Goal: Transaction & Acquisition: Purchase product/service

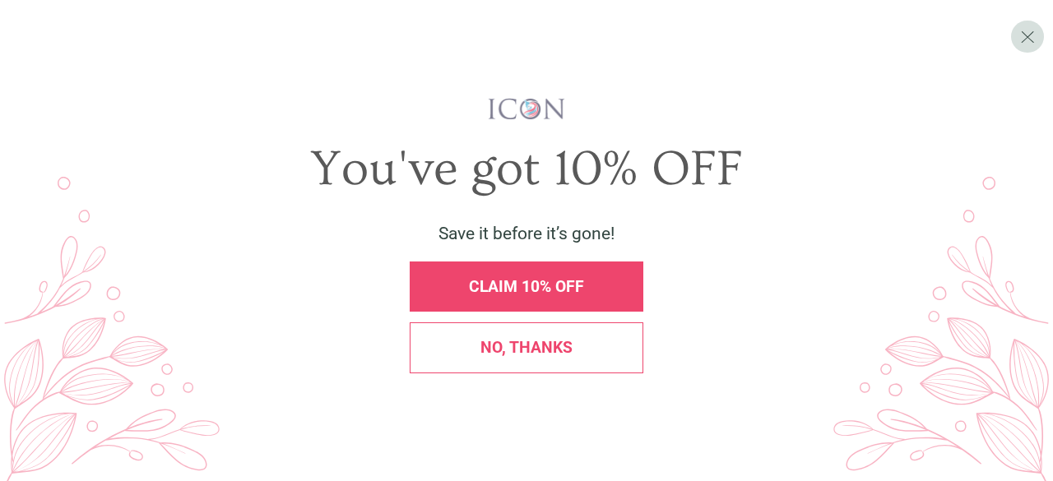
click at [573, 362] on div "No, thanks" at bounding box center [527, 347] width 234 height 50
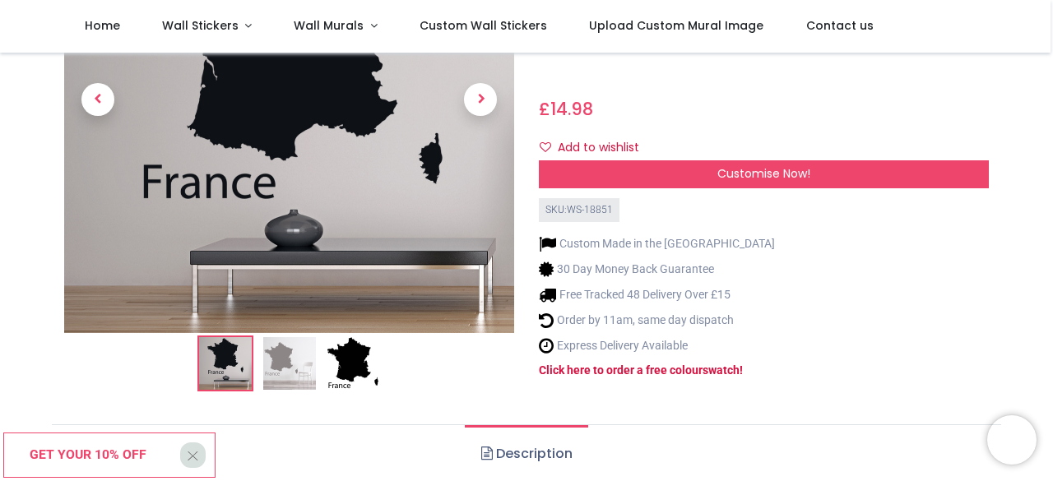
scroll to position [341, 0]
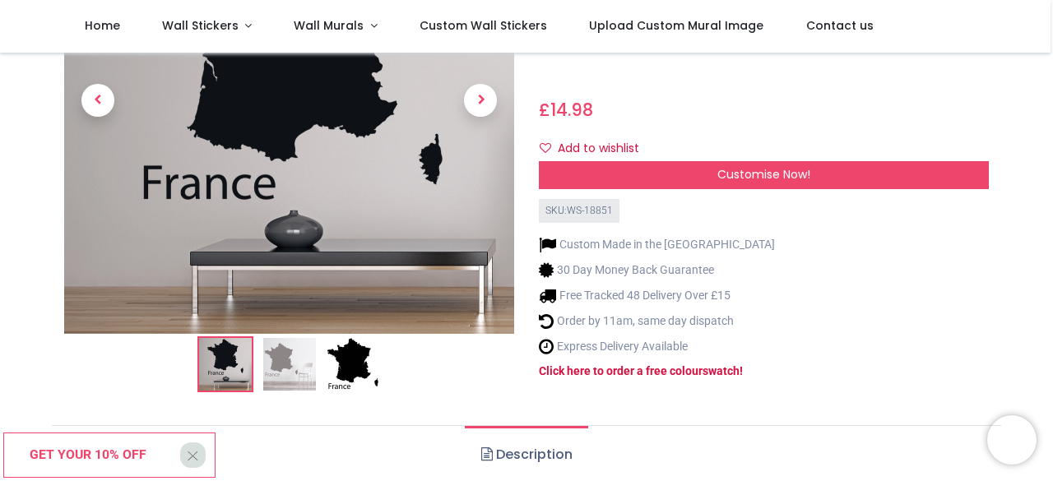
click at [293, 338] on img at bounding box center [289, 364] width 53 height 53
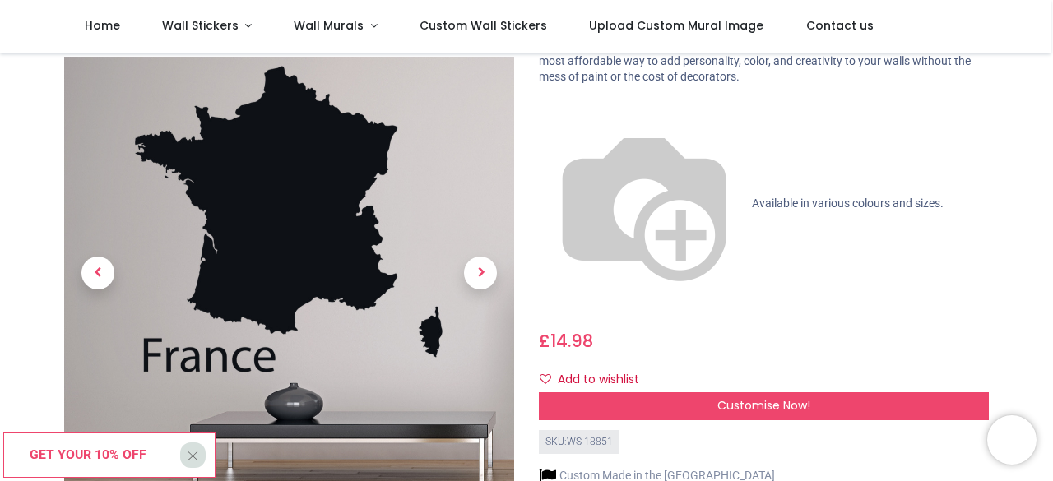
scroll to position [110, 0]
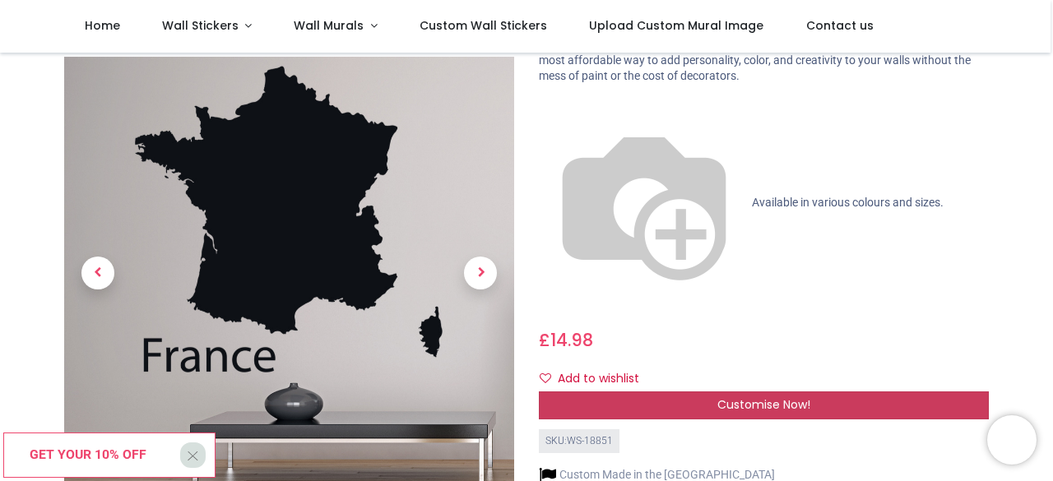
click at [625, 392] on div "Customise Now!" at bounding box center [764, 406] width 450 height 28
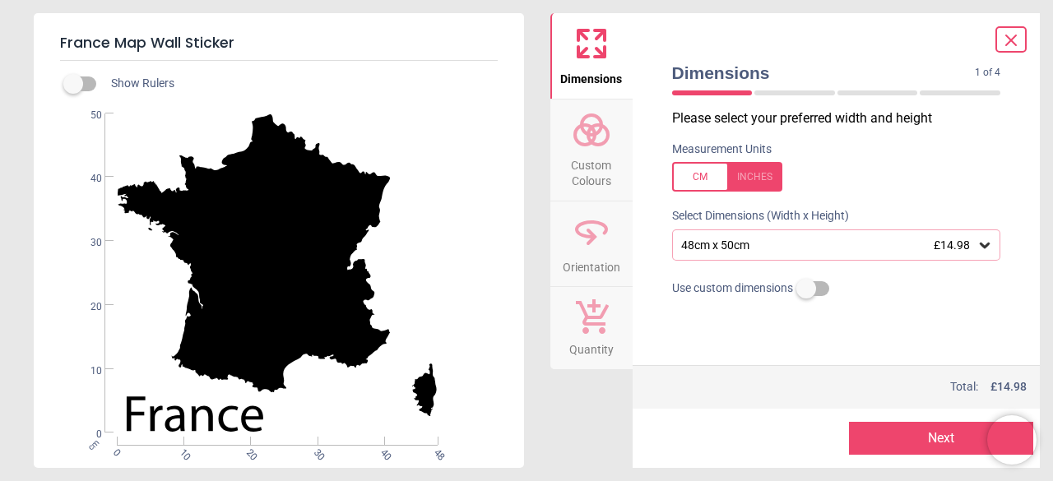
click at [600, 173] on span "Custom Colours" at bounding box center [591, 170] width 79 height 40
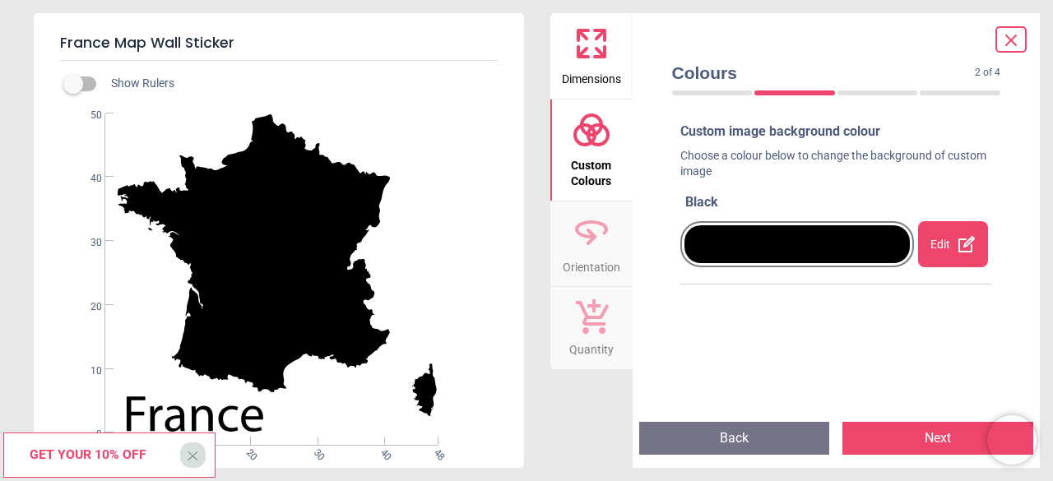
click at [927, 244] on div "Edit" at bounding box center [953, 244] width 70 height 46
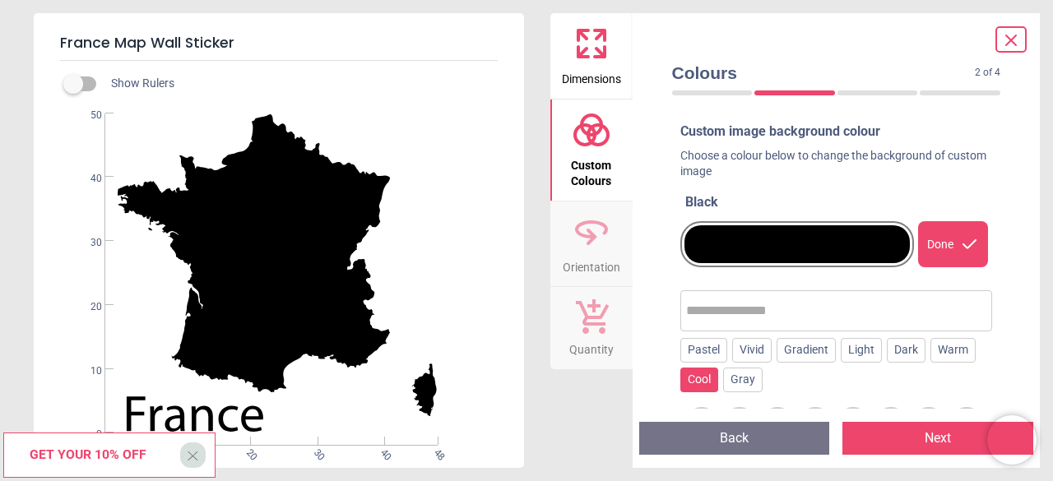
click at [707, 380] on div "Cool" at bounding box center [699, 380] width 38 height 25
click at [857, 356] on div "Light" at bounding box center [861, 350] width 41 height 25
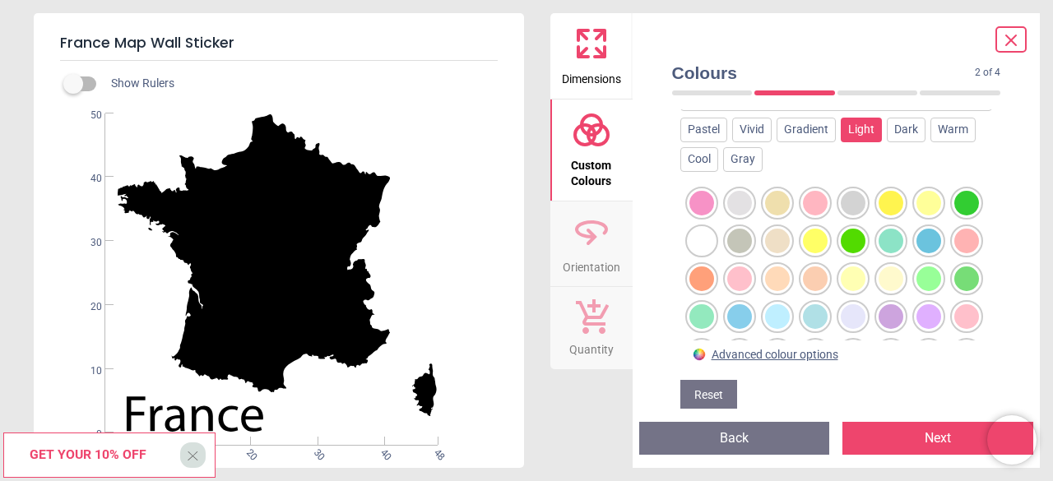
click at [714, 216] on div at bounding box center [701, 203] width 25 height 25
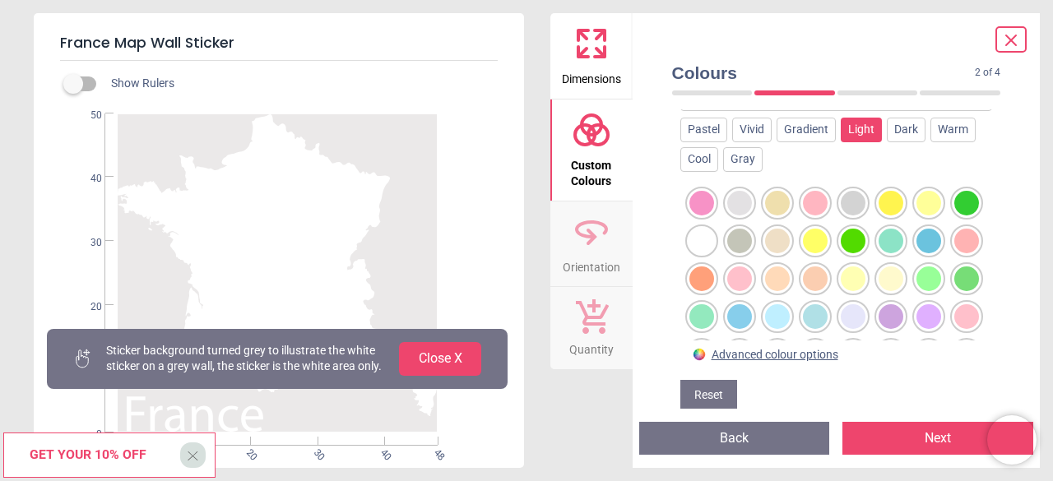
click at [714, 199] on div at bounding box center [701, 203] width 25 height 25
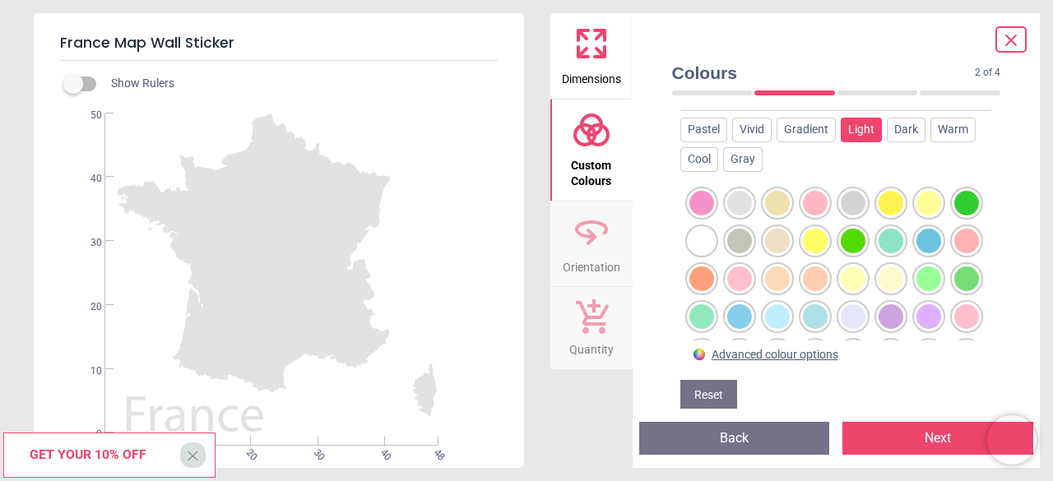
click at [709, 216] on div at bounding box center [701, 203] width 25 height 25
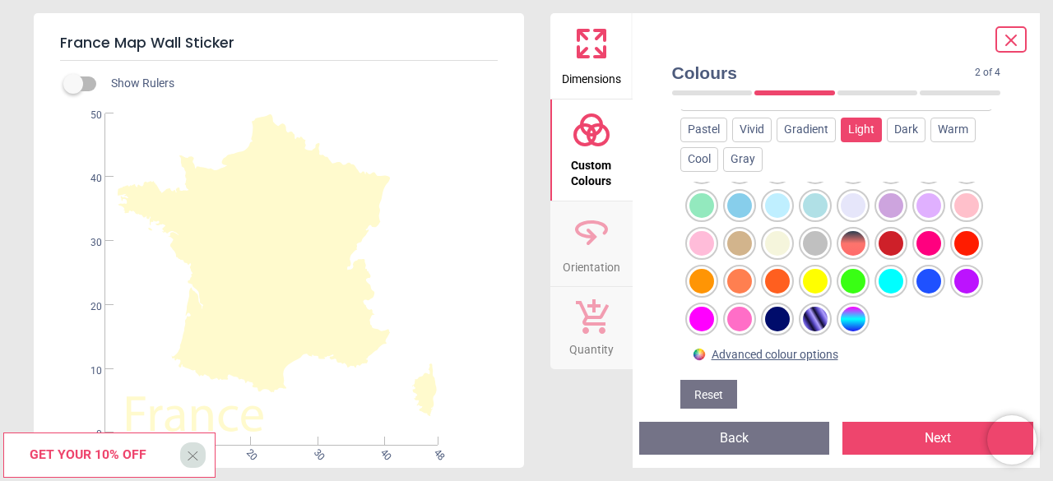
scroll to position [146, 0]
click at [714, 104] on div at bounding box center [701, 92] width 25 height 25
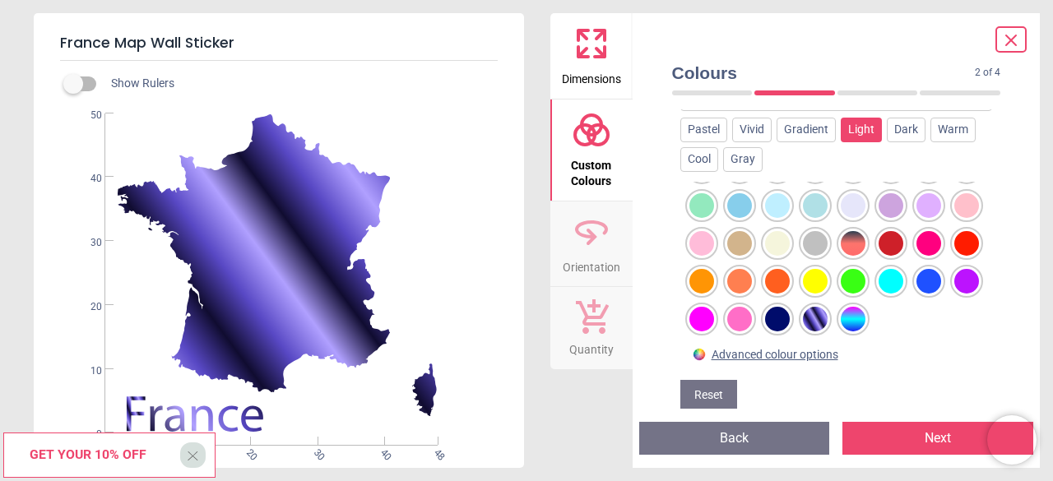
click at [714, 104] on div at bounding box center [701, 92] width 25 height 25
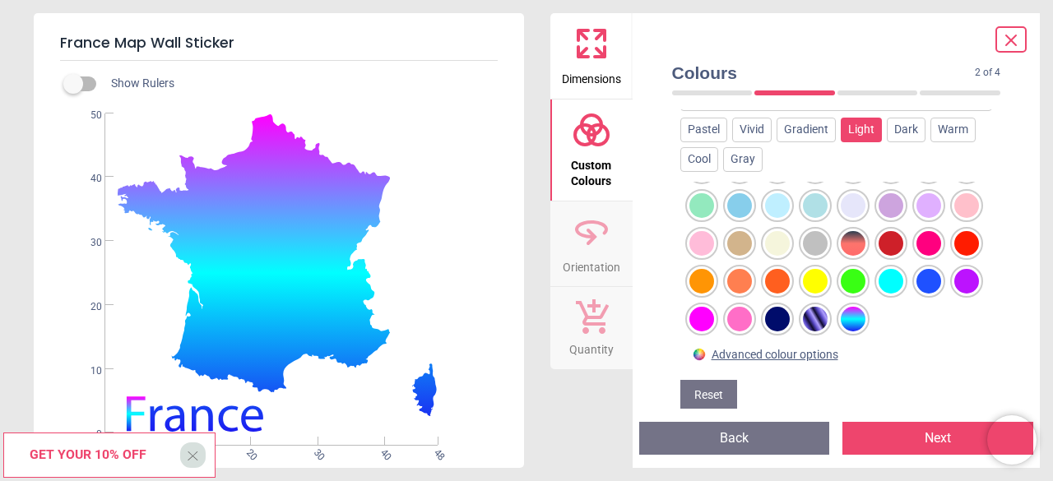
click at [714, 104] on div at bounding box center [701, 92] width 25 height 25
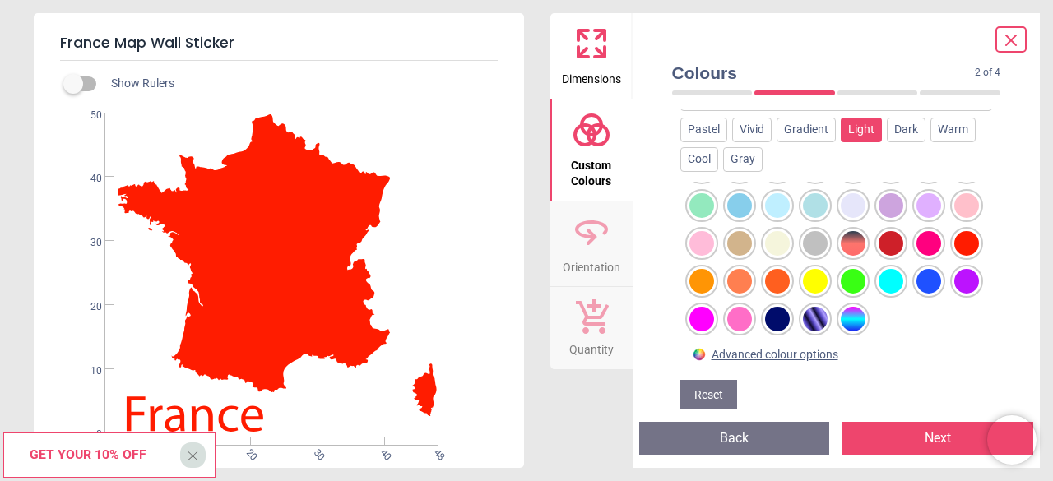
click at [714, 104] on div at bounding box center [701, 92] width 25 height 25
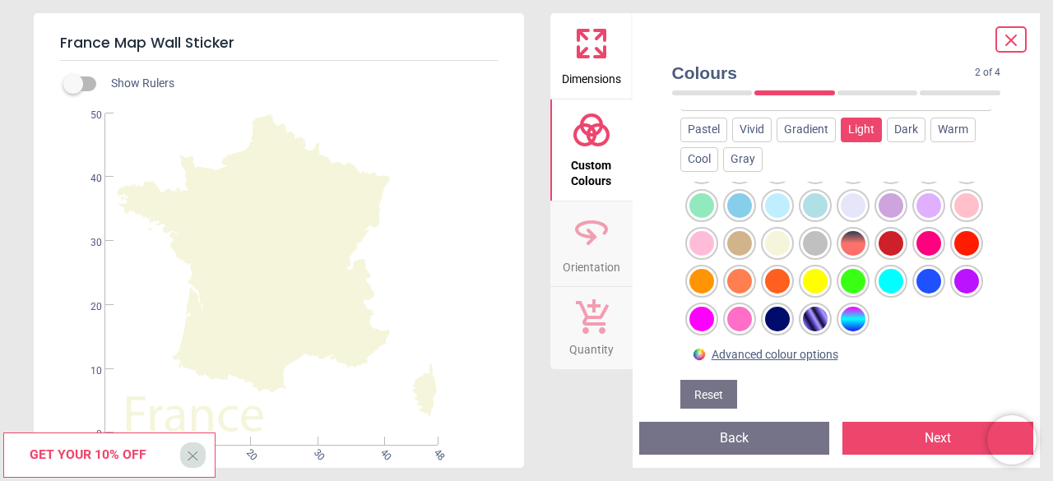
click at [714, 104] on div at bounding box center [701, 92] width 25 height 25
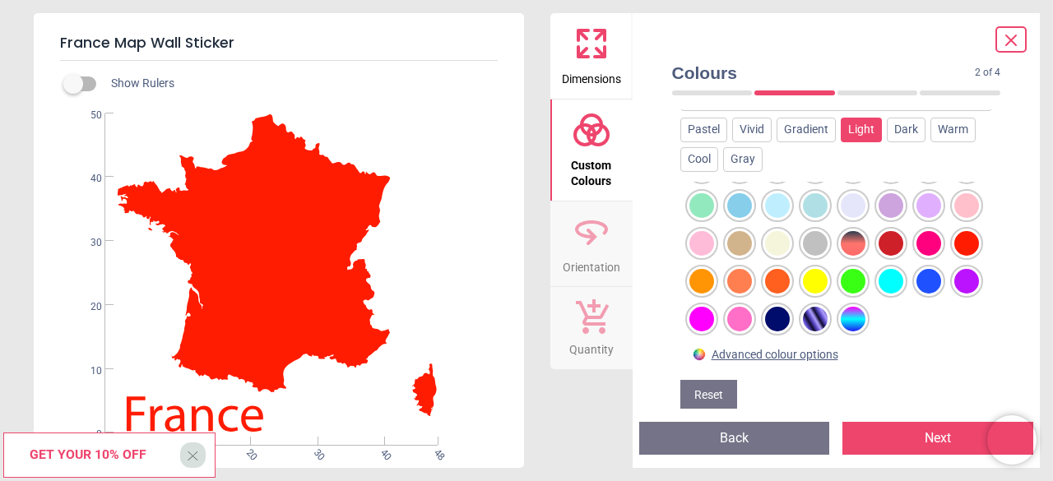
scroll to position [0, 0]
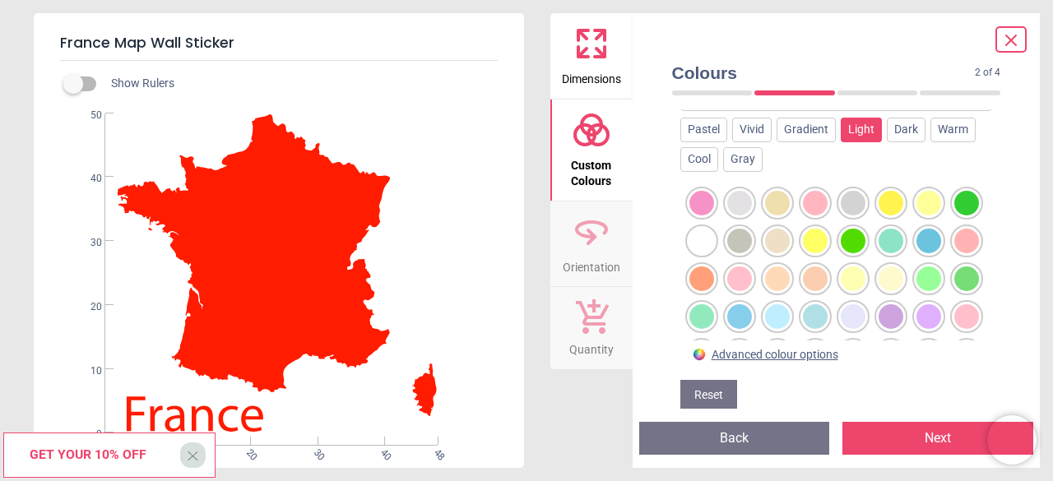
click at [714, 216] on div at bounding box center [701, 203] width 25 height 25
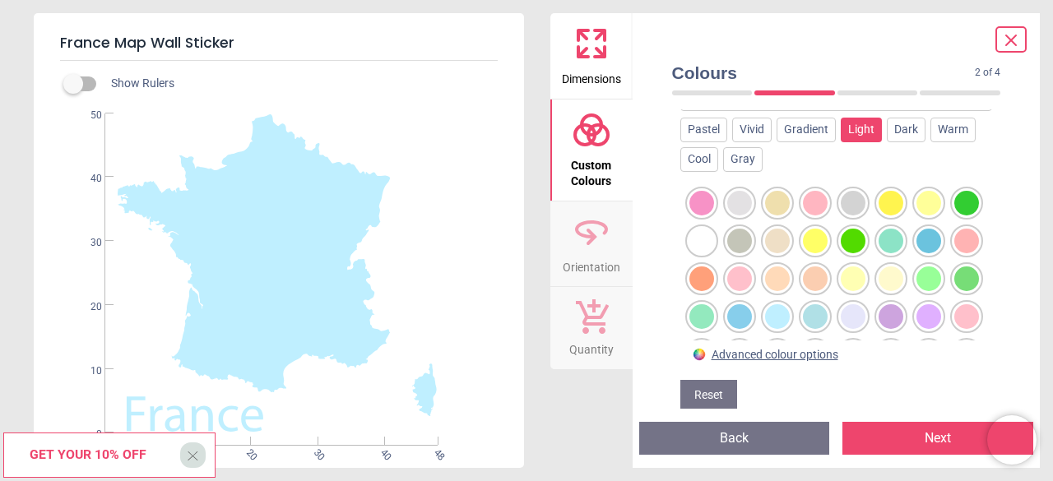
click at [714, 216] on div at bounding box center [701, 203] width 25 height 25
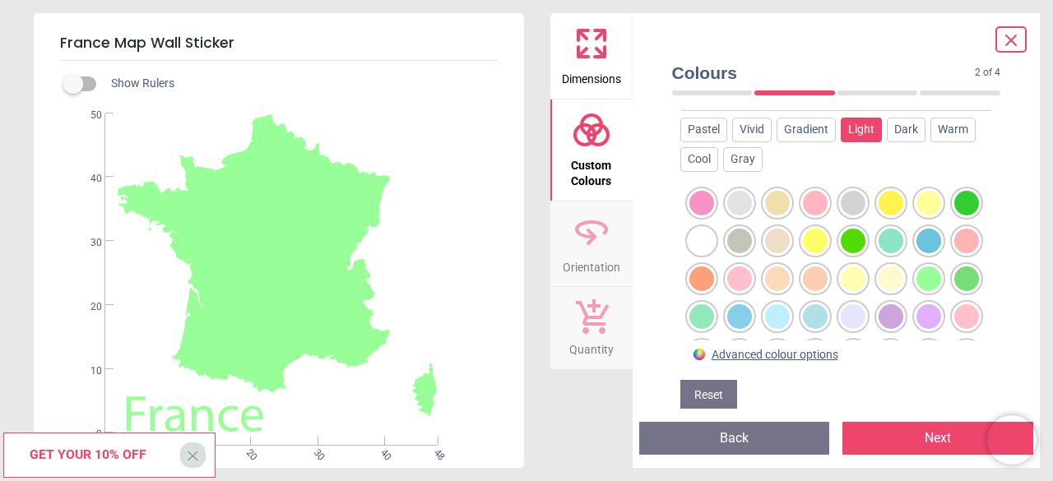
click at [714, 216] on div at bounding box center [701, 203] width 25 height 25
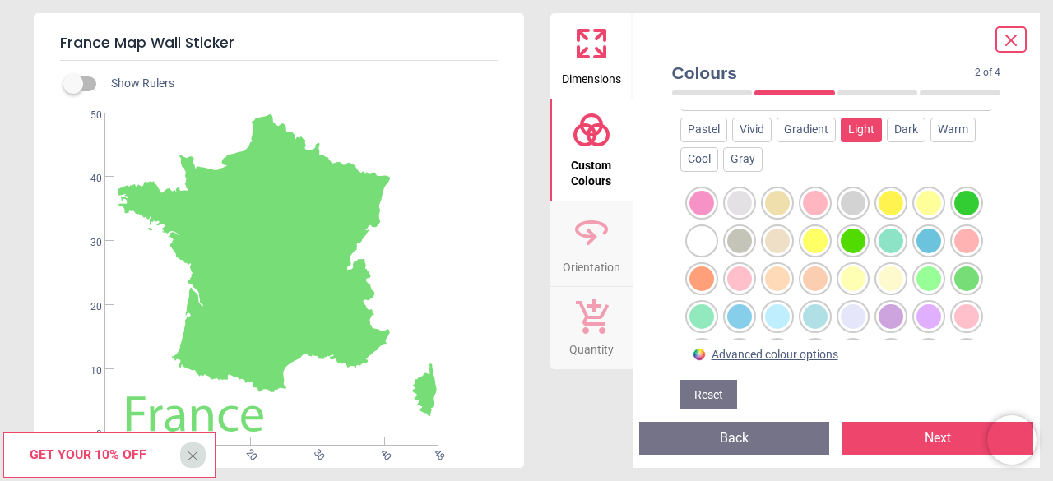
click at [702, 216] on div at bounding box center [701, 203] width 25 height 25
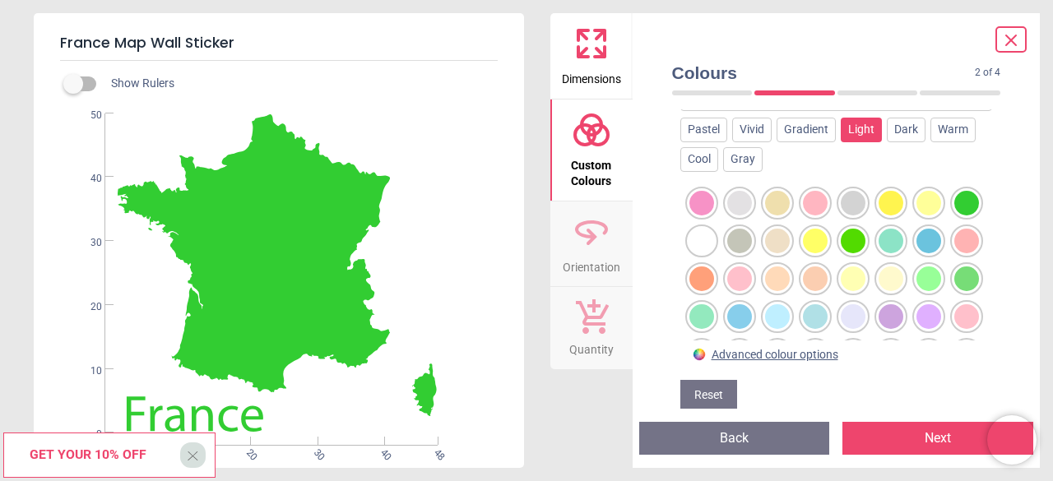
click at [714, 206] on div at bounding box center [701, 203] width 25 height 25
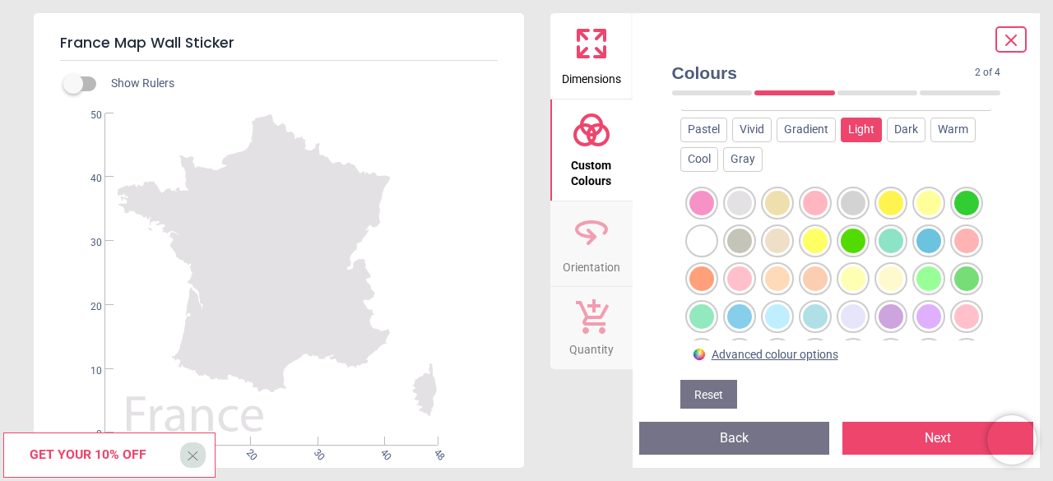
click at [714, 216] on div at bounding box center [701, 203] width 25 height 25
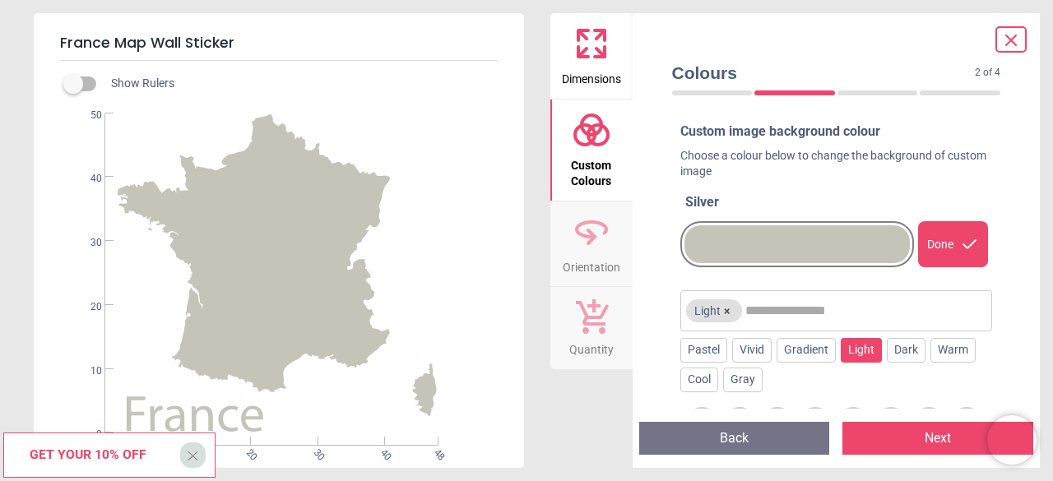
scroll to position [185, 0]
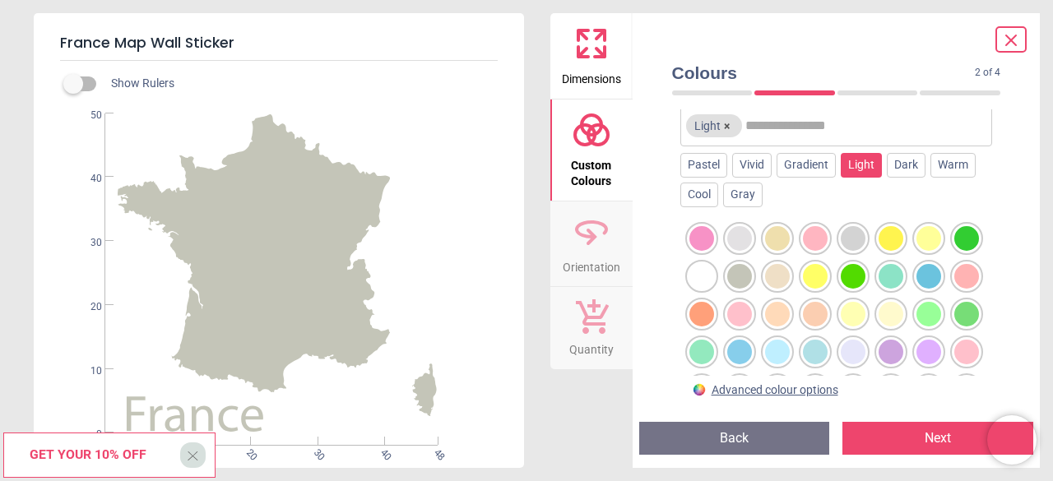
click at [714, 238] on div at bounding box center [701, 238] width 25 height 25
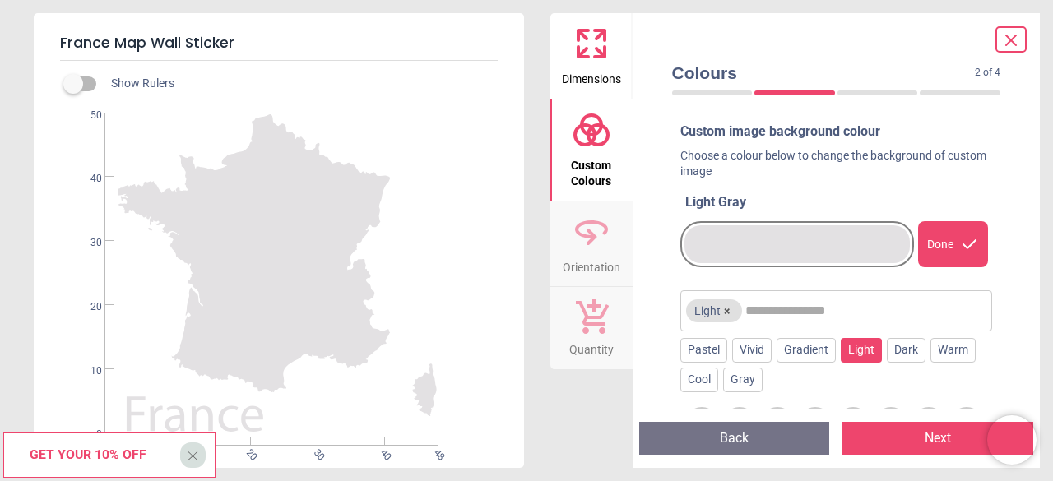
scroll to position [141, 0]
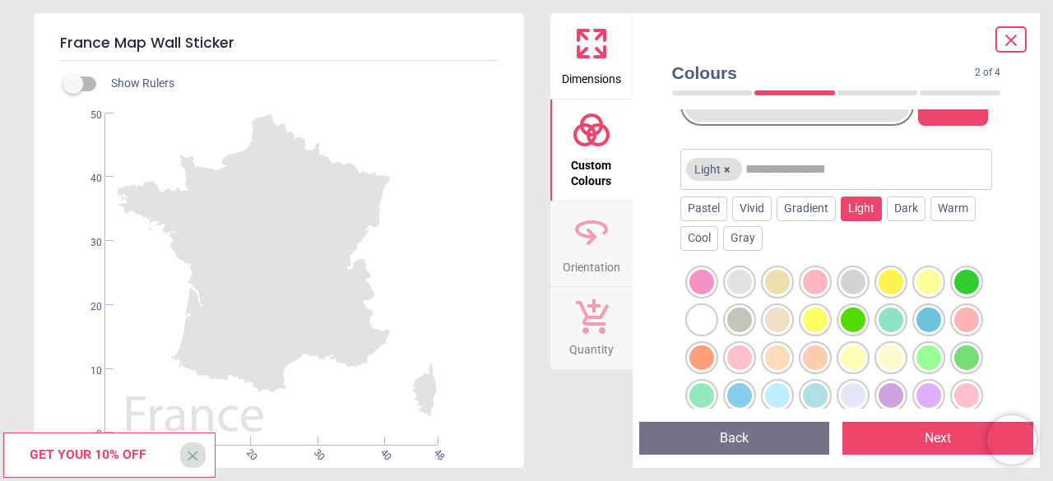
click at [714, 287] on div at bounding box center [701, 282] width 25 height 25
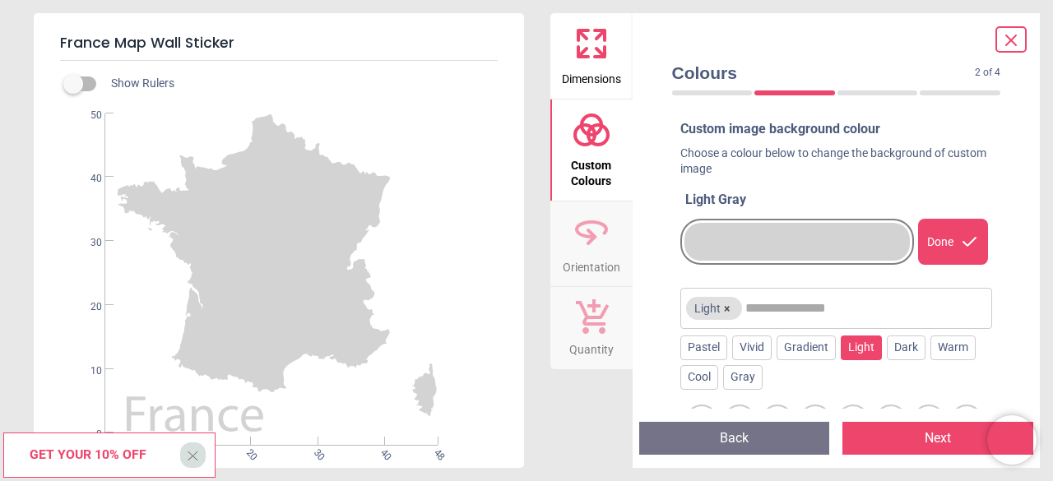
scroll to position [0, 0]
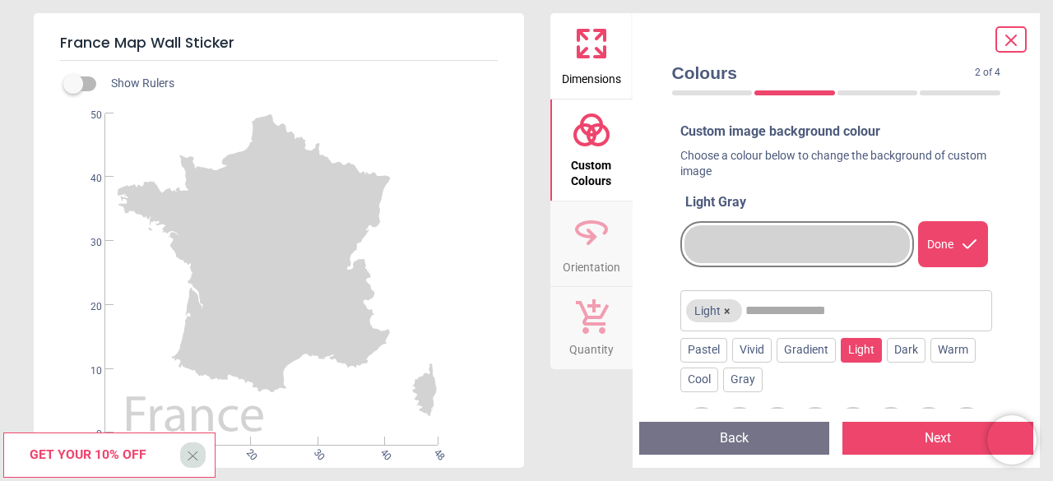
click at [611, 90] on button "Dimensions" at bounding box center [591, 56] width 82 height 86
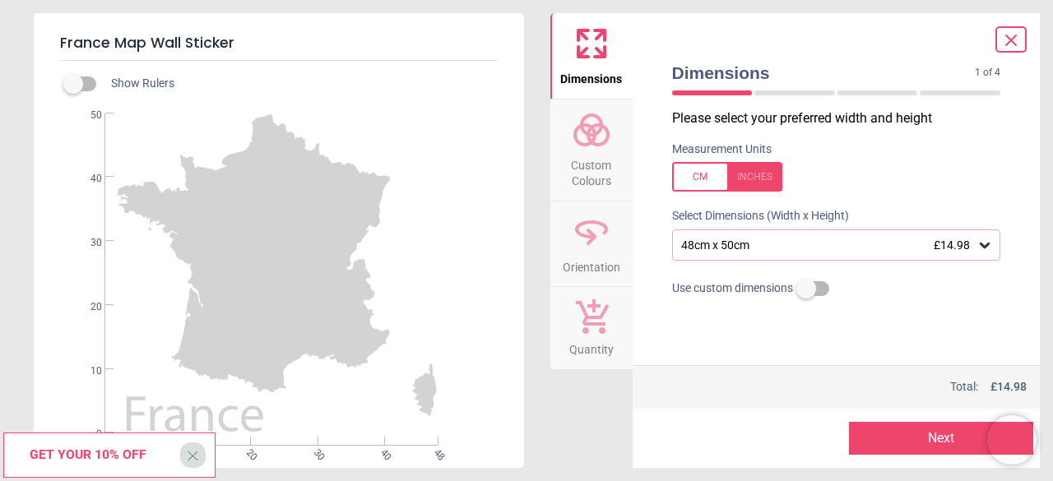
click at [727, 261] on div "48cm x 50cm £14.98" at bounding box center [836, 245] width 329 height 31
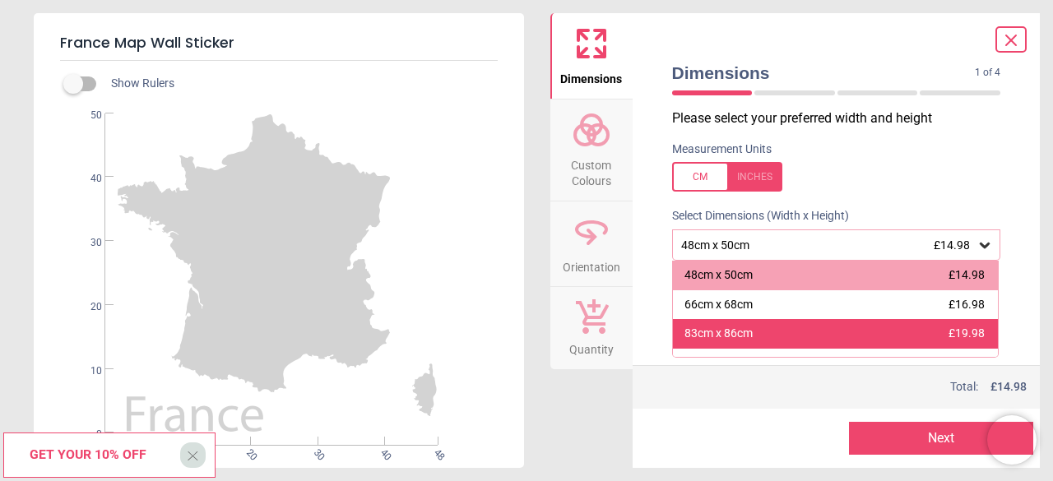
click at [735, 328] on div "83cm x 86cm" at bounding box center [718, 334] width 68 height 16
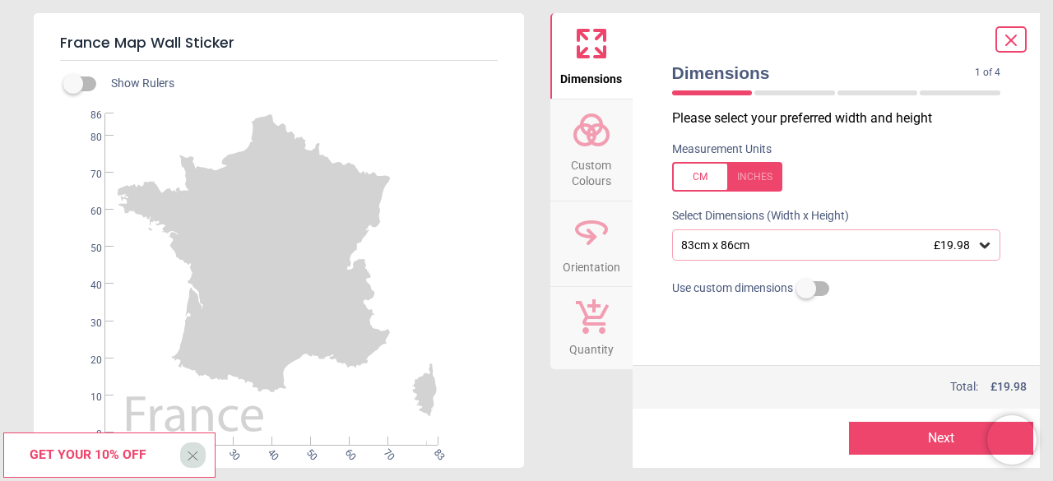
click at [602, 165] on span "Custom Colours" at bounding box center [591, 170] width 79 height 40
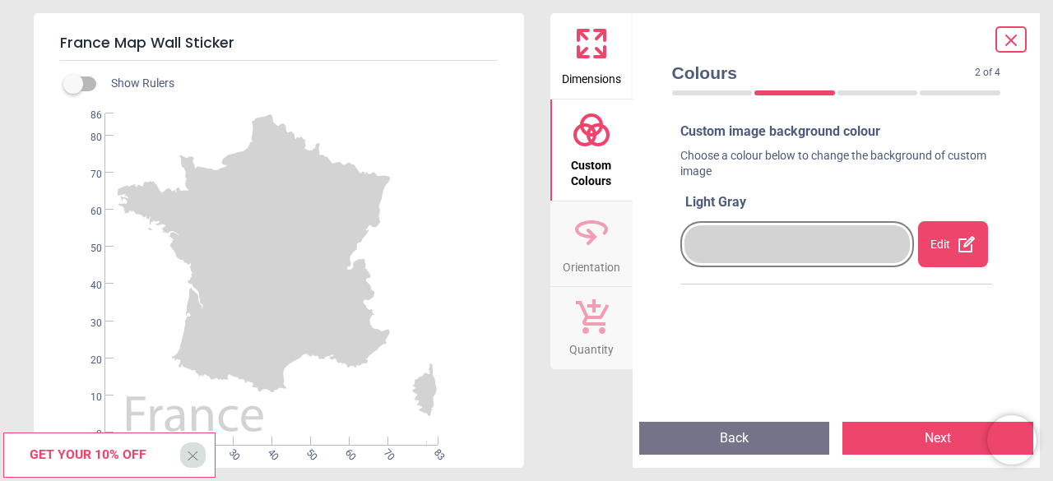
click at [594, 266] on span "Orientation" at bounding box center [592, 264] width 58 height 25
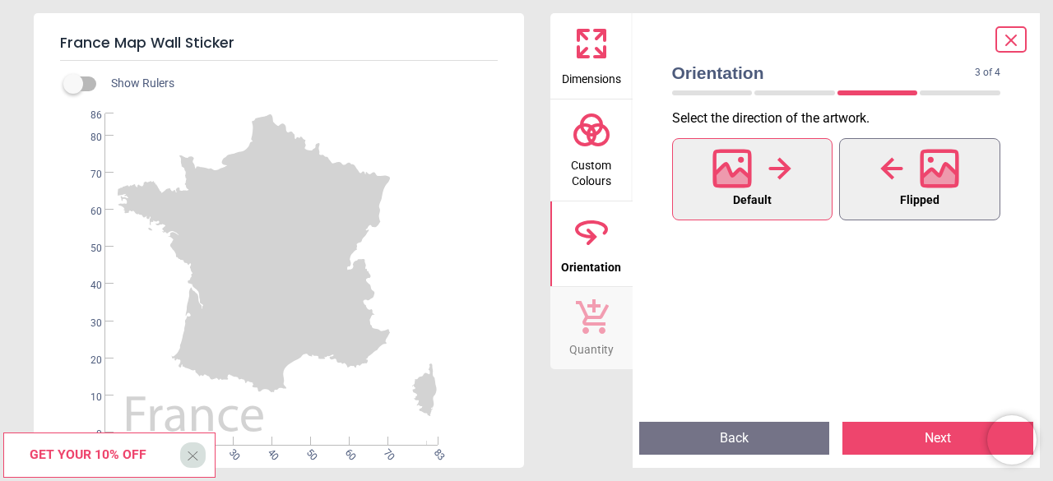
click at [888, 165] on icon at bounding box center [891, 168] width 23 height 25
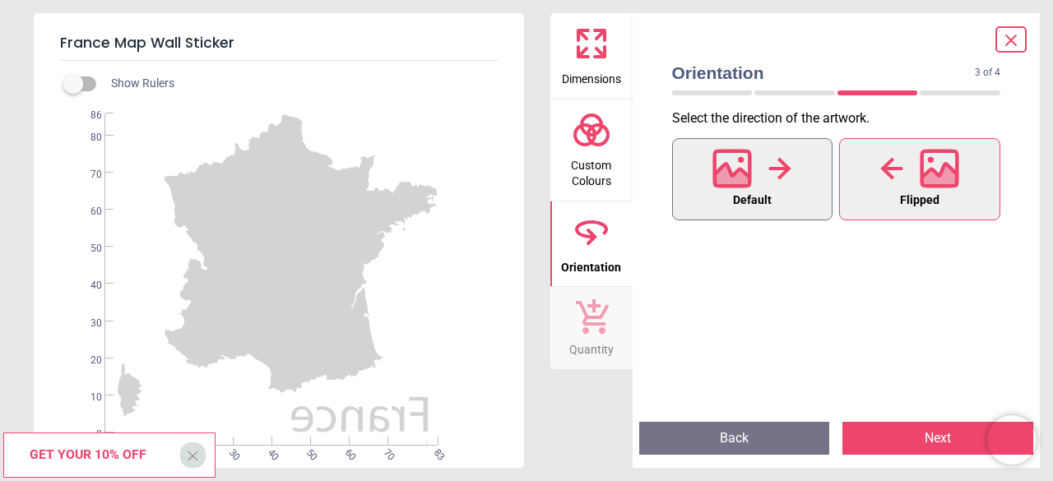
click at [814, 182] on button "Default" at bounding box center [752, 179] width 161 height 82
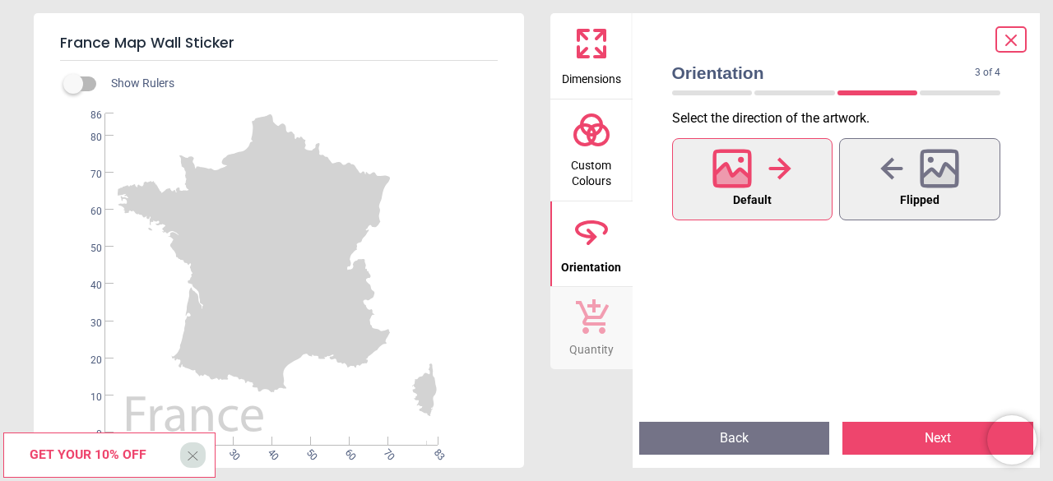
click at [614, 336] on button "Quantity" at bounding box center [591, 328] width 82 height 82
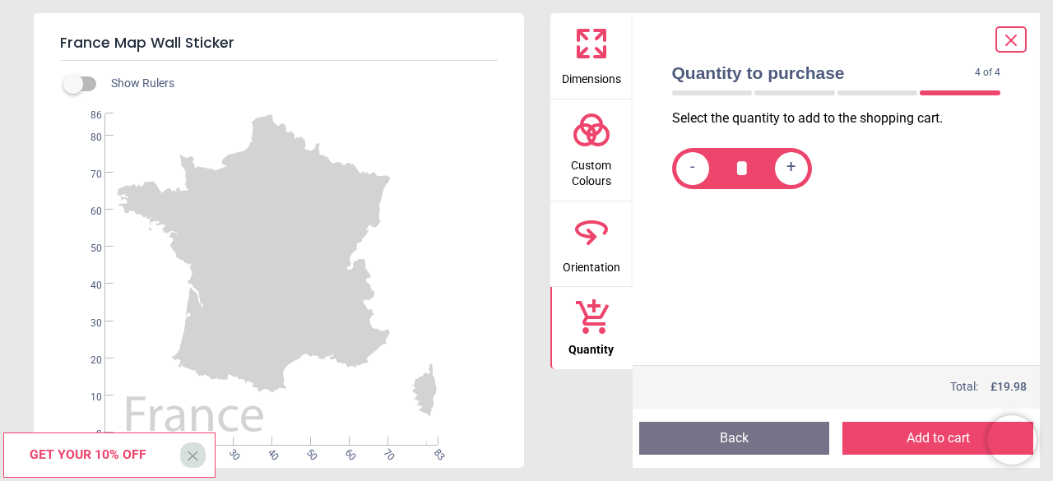
click at [593, 251] on icon at bounding box center [591, 231] width 39 height 39
